Goal: Information Seeking & Learning: Find specific fact

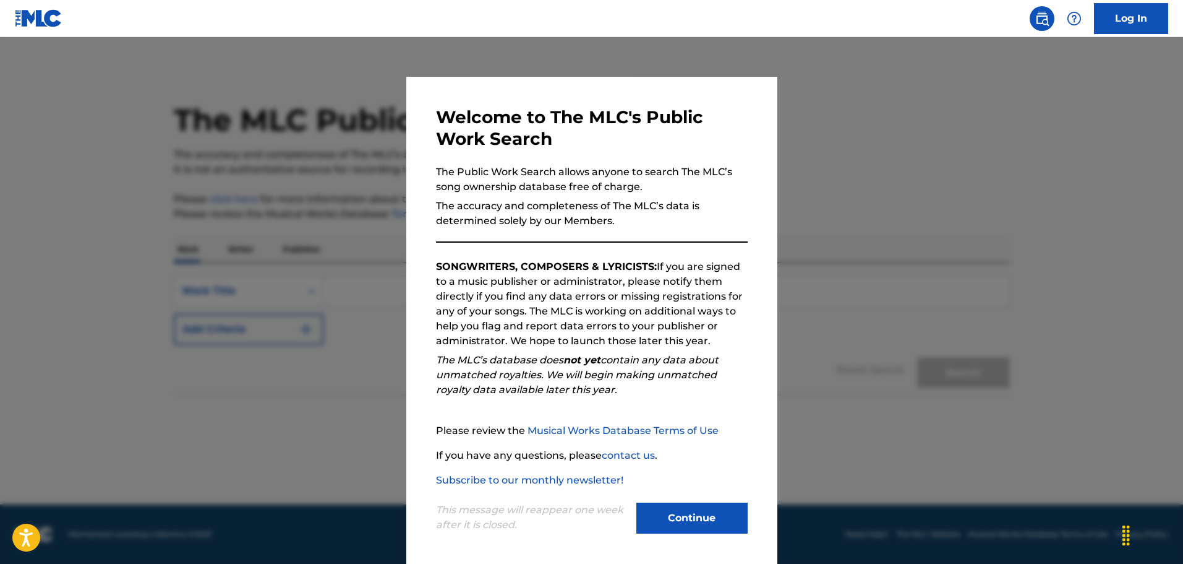
click at [656, 515] on button "Continue" at bounding box center [692, 517] width 111 height 31
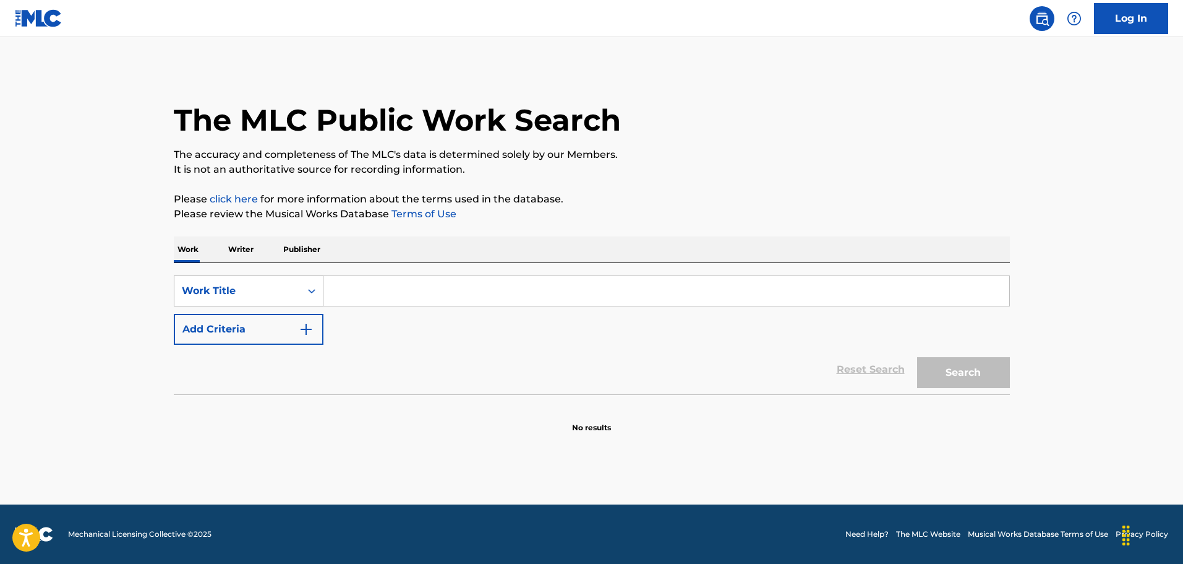
click at [314, 296] on icon "Search Form" at bounding box center [312, 291] width 12 height 12
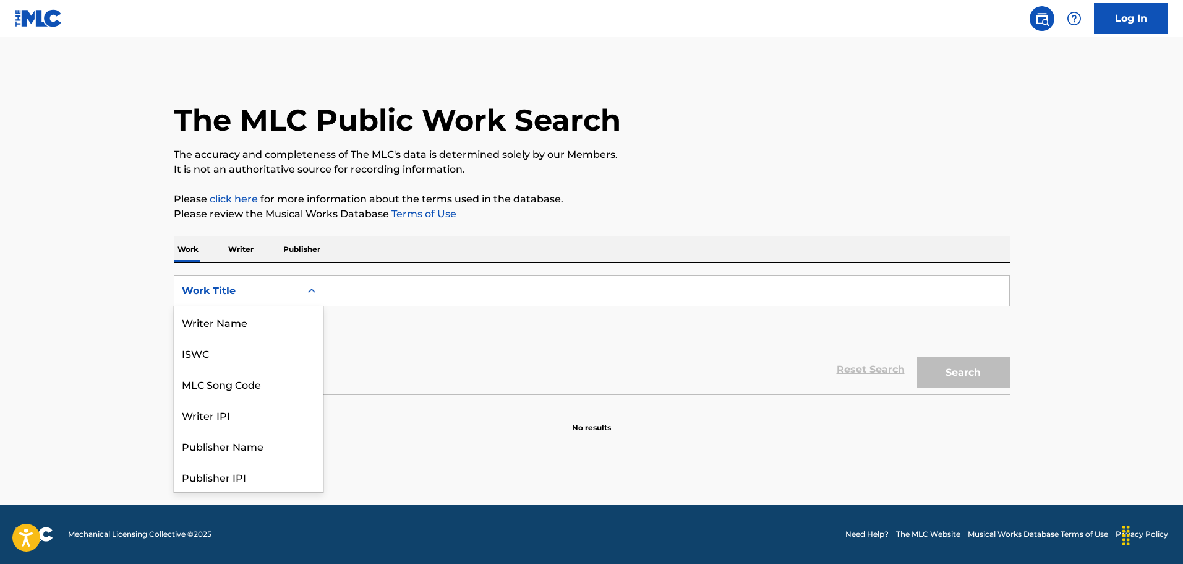
scroll to position [62, 0]
click at [340, 288] on input "Search Form" at bounding box center [667, 291] width 686 height 30
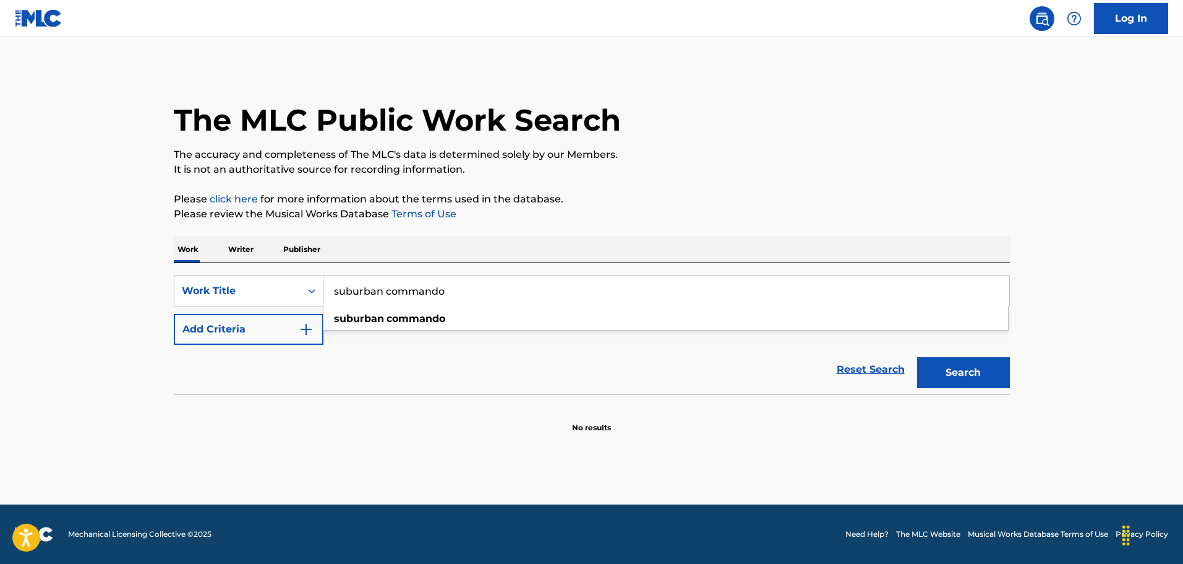
type input "suburban commando"
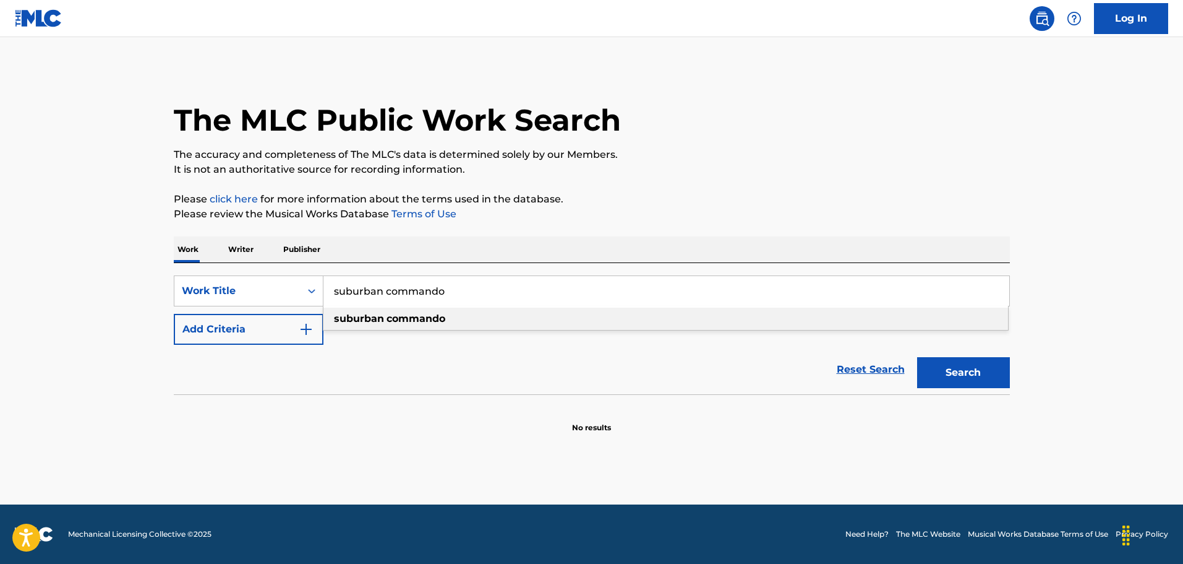
click at [370, 319] on strong "suburban" at bounding box center [359, 318] width 50 height 12
click at [322, 332] on button "Add Criteria" at bounding box center [249, 329] width 150 height 31
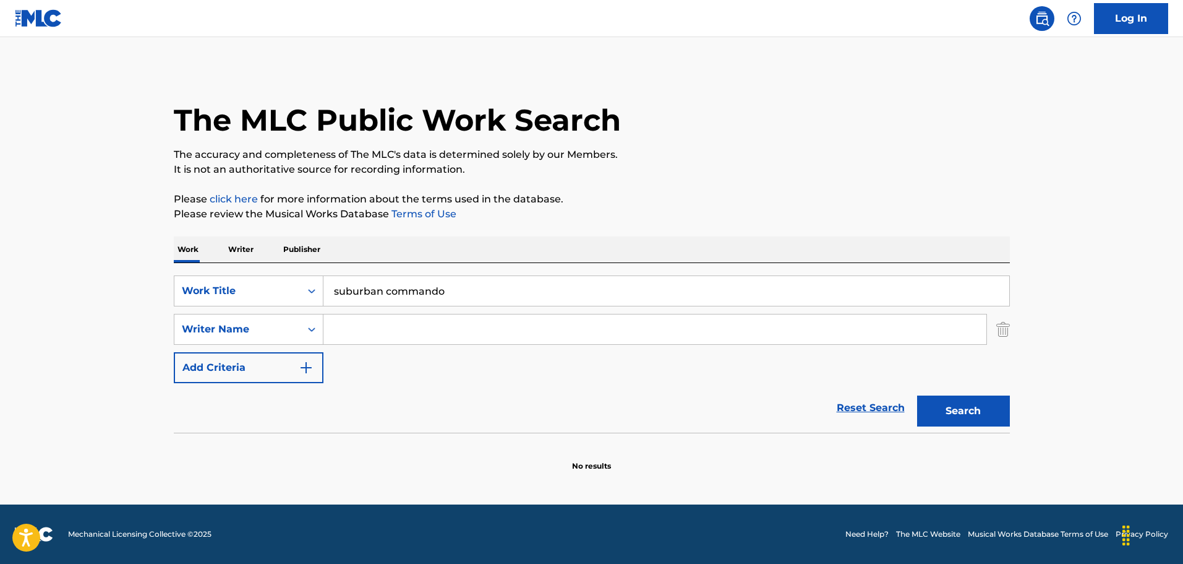
paste input "[PERSON_NAME]"
type input "[PERSON_NAME]"
click at [967, 421] on button "Search" at bounding box center [963, 410] width 93 height 31
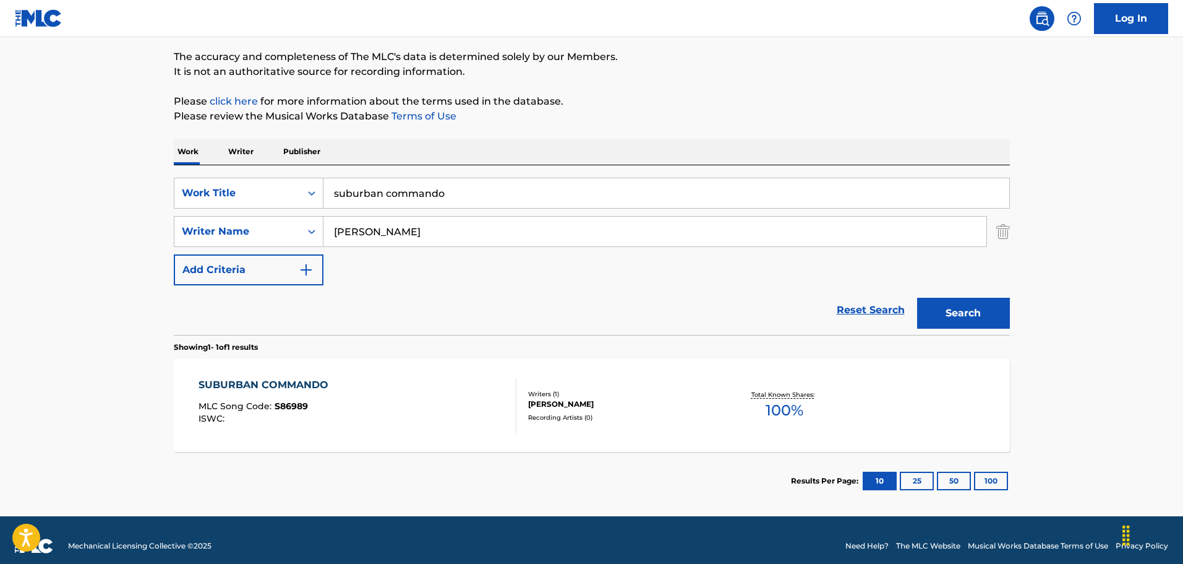
scroll to position [109, 0]
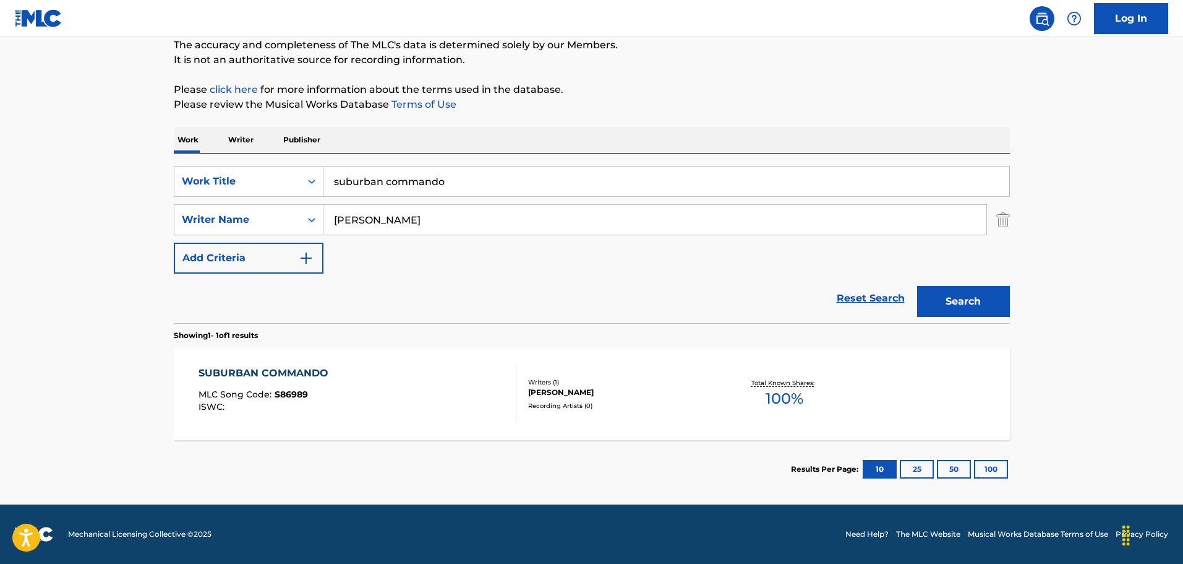
click at [450, 400] on div "SUBURBAN COMMANDO MLC Song Code : S86989 ISWC :" at bounding box center [358, 394] width 318 height 56
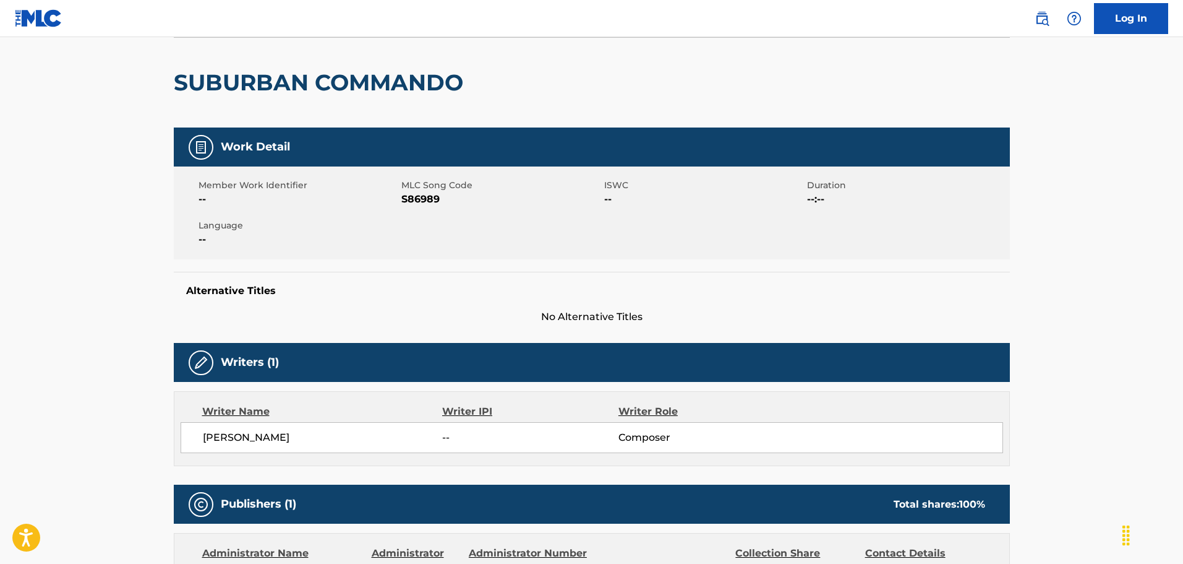
scroll to position [371, 0]
